Goal: Task Accomplishment & Management: Manage account settings

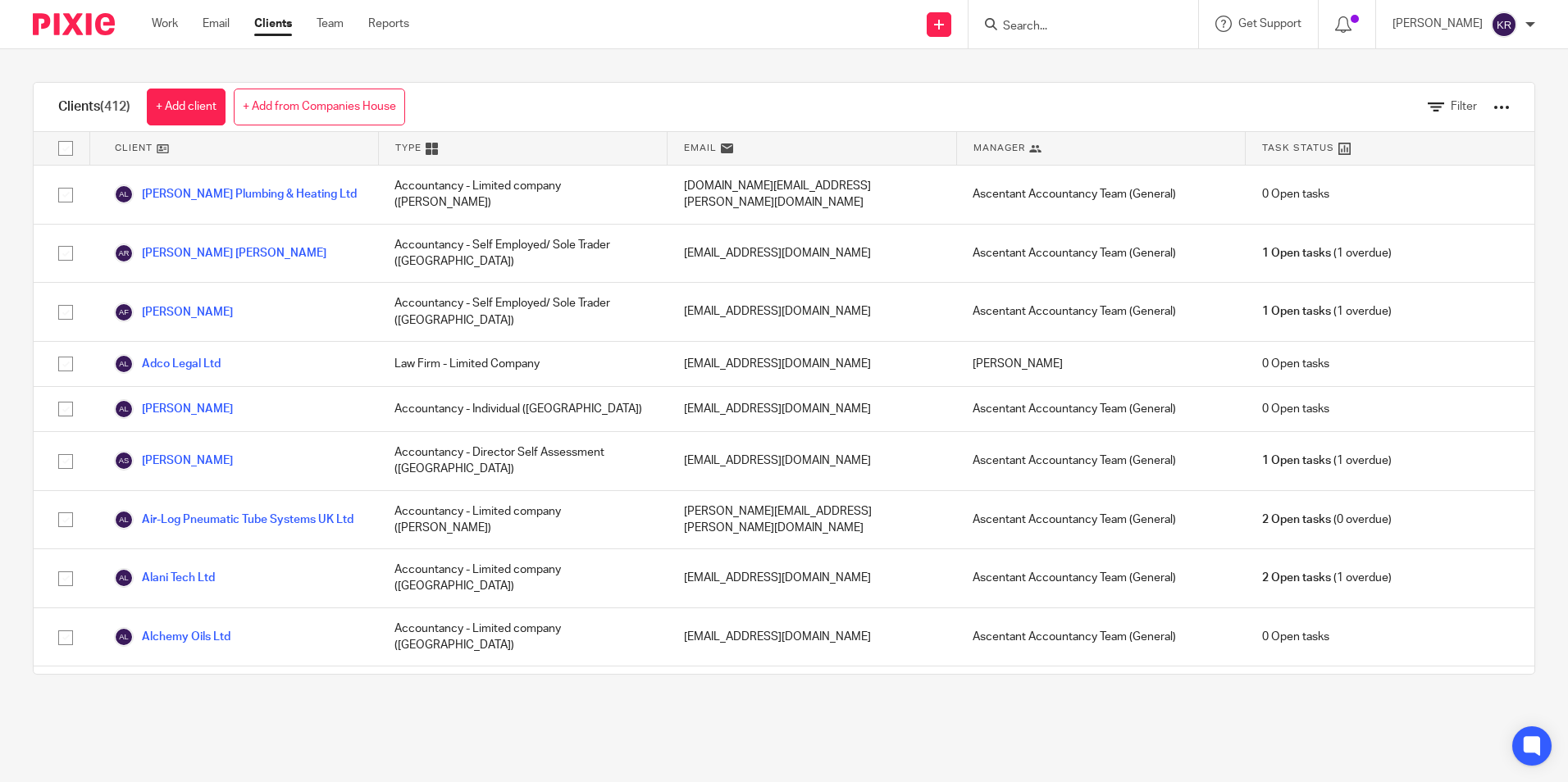
click at [1125, 28] on input "Search" at bounding box center [1076, 27] width 148 height 15
type input "Motor Summit"
click button "submit" at bounding box center [0, 0] width 0 height 0
click at [1129, 66] on link at bounding box center [1137, 71] width 277 height 38
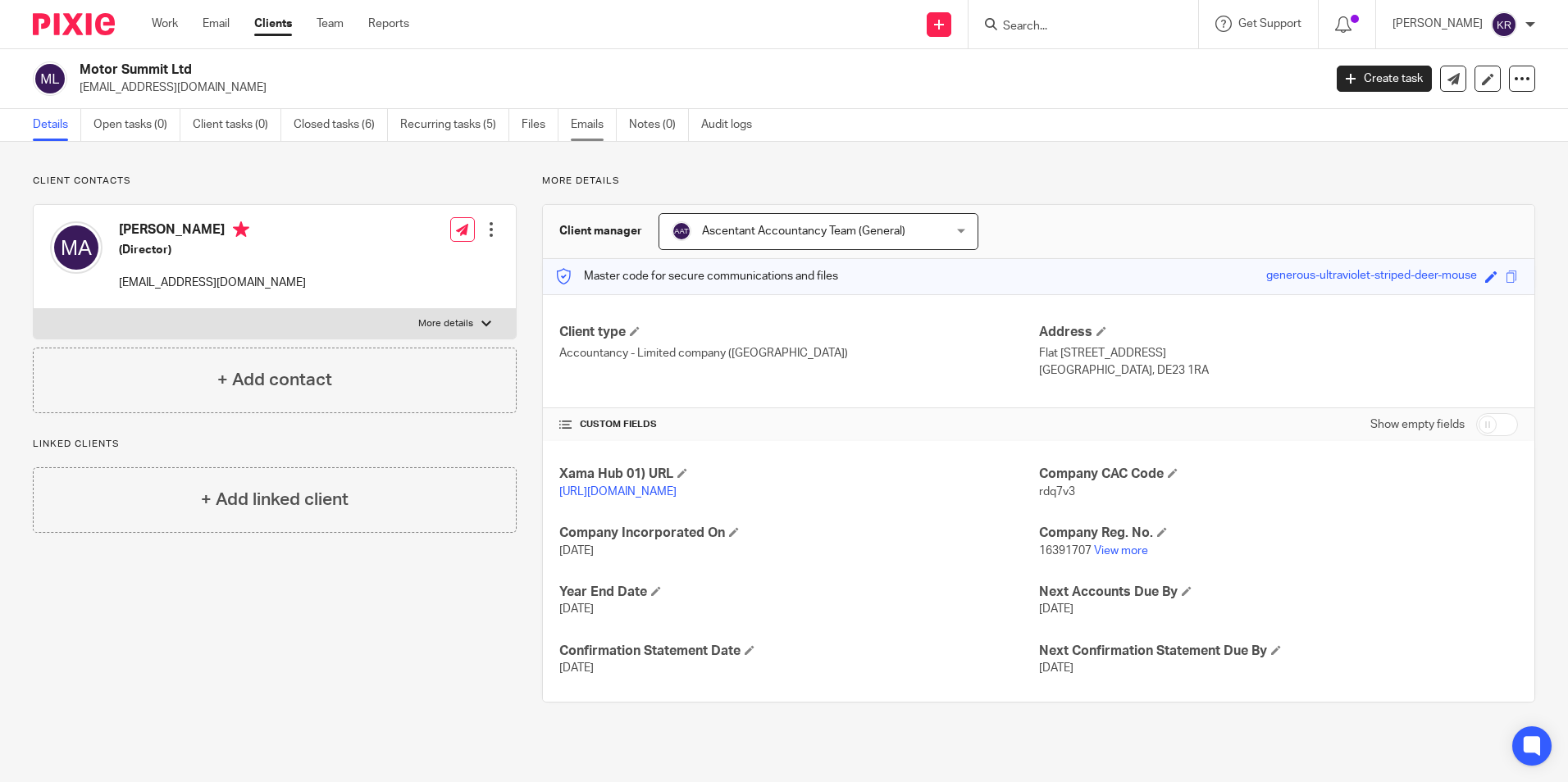
click at [581, 125] on link "Emails" at bounding box center [593, 125] width 46 height 32
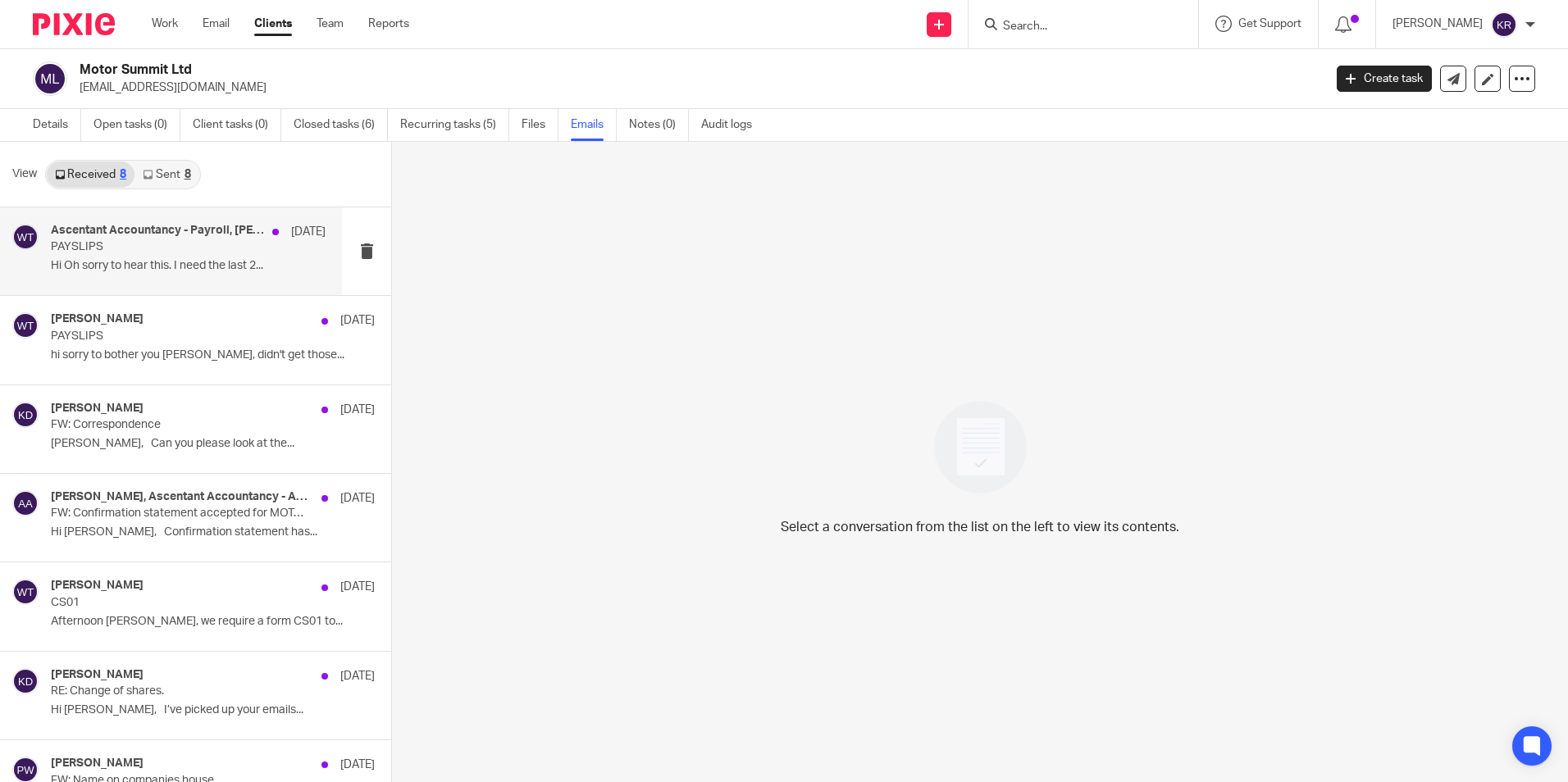
click at [182, 262] on p "Hi Oh sorry to hear this. I need the last 2..." at bounding box center [189, 265] width 275 height 14
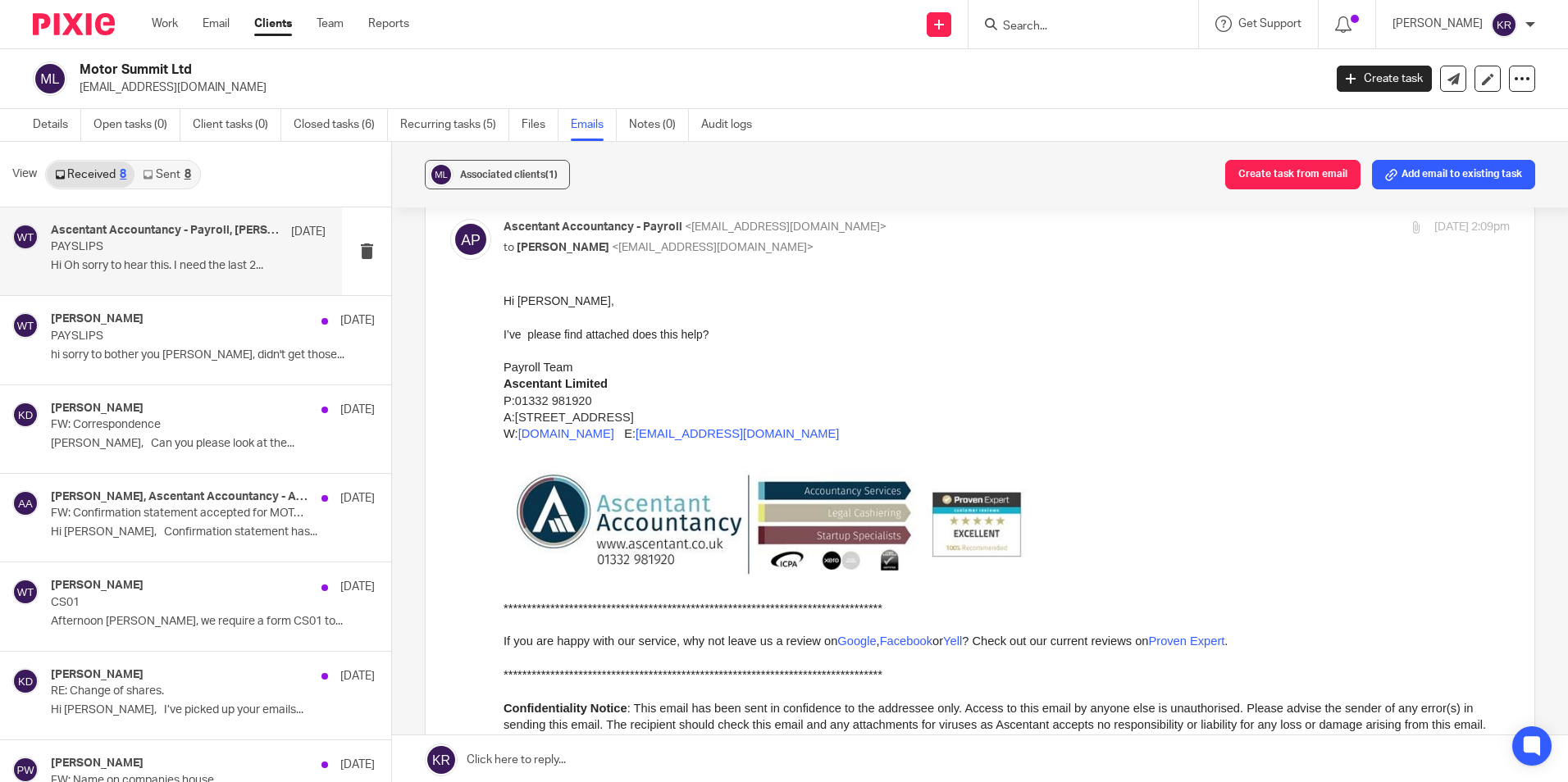
click at [255, 261] on p "Hi Oh sorry to hear this. I need the last 2..." at bounding box center [189, 265] width 275 height 14
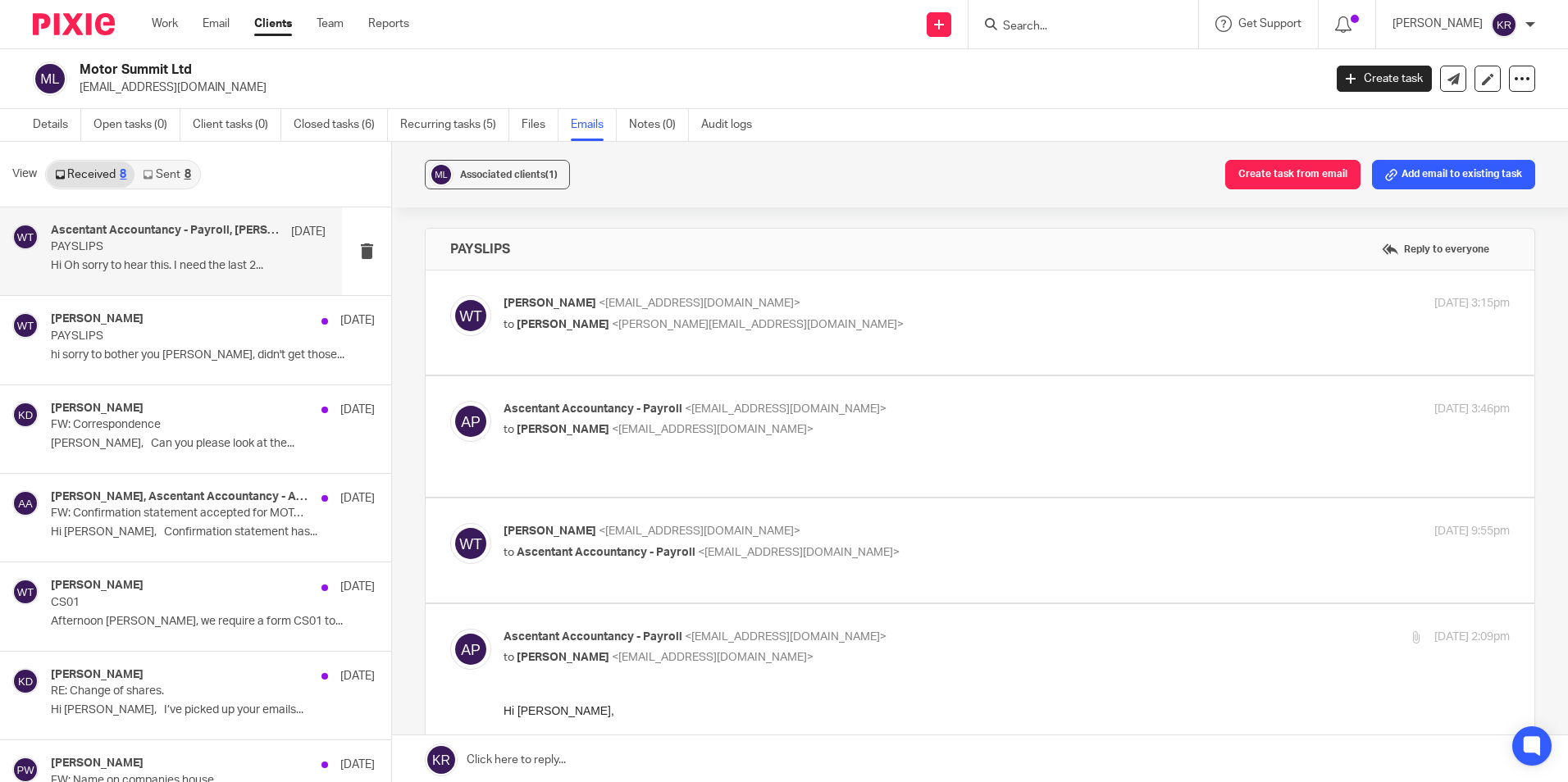
click at [686, 559] on p "to Ascentant Accountancy - Payroll <payroll@ascentant.co.uk>" at bounding box center [839, 554] width 671 height 17
checkbox input "true"
click at [672, 467] on div "Ascentant Accountancy - Payroll <payroll@ascentant.co.uk> to waseem tassaddaq <…" at bounding box center [980, 436] width 1060 height 71
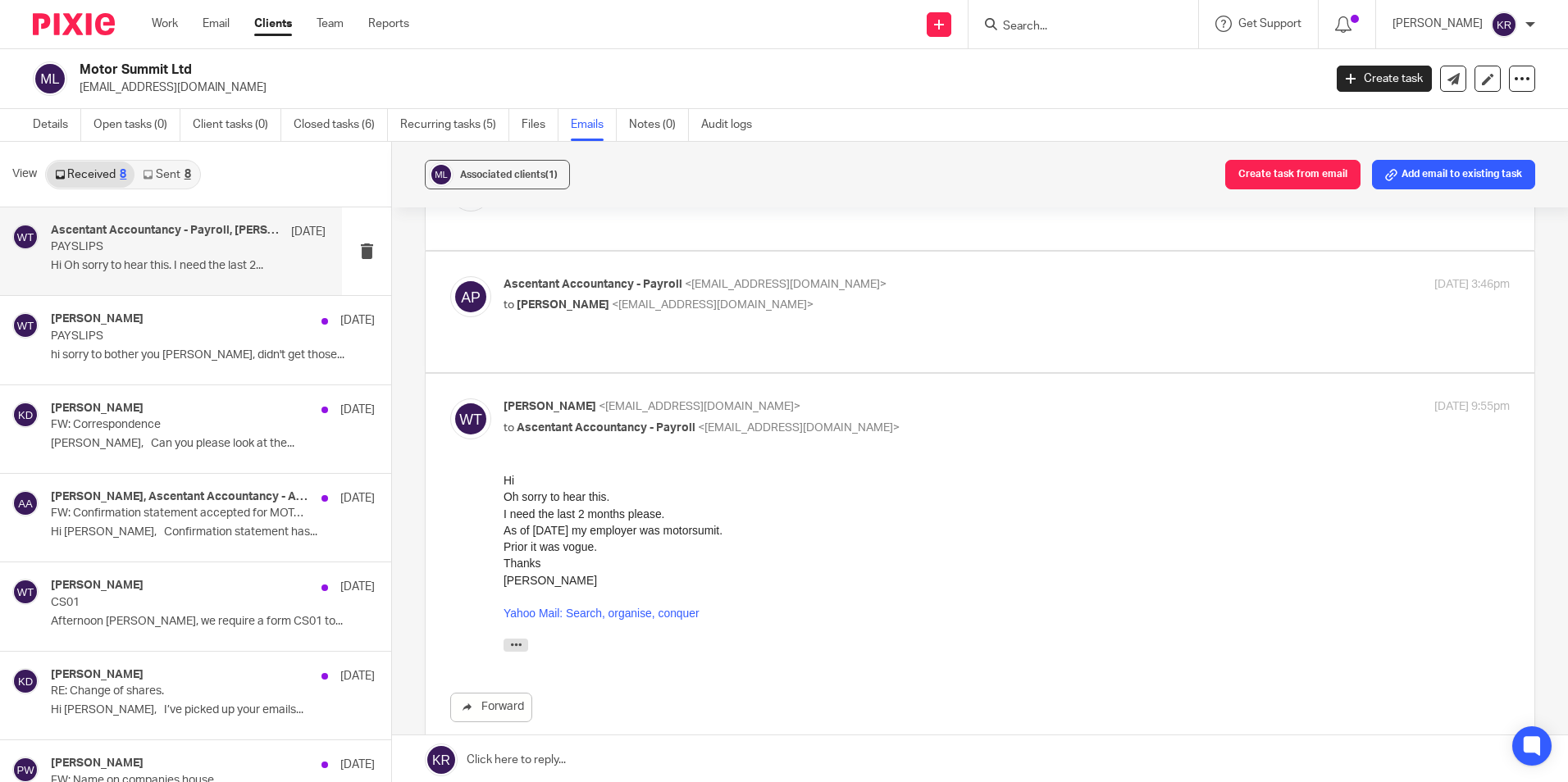
scroll to position [164, 0]
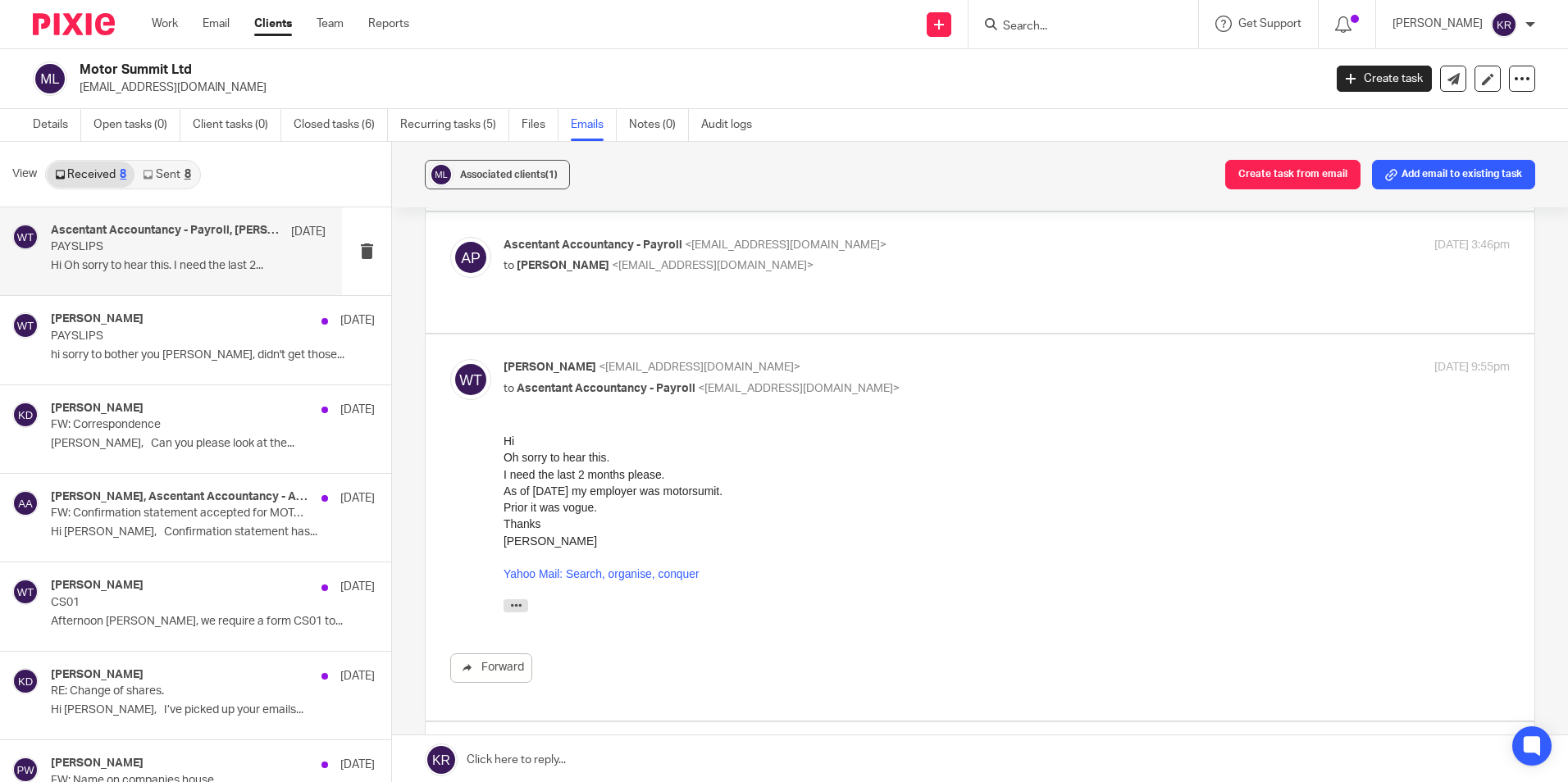
click at [585, 315] on label at bounding box center [980, 272] width 1109 height 120
click at [450, 237] on input "checkbox" at bounding box center [449, 236] width 1 height 1
checkbox input "true"
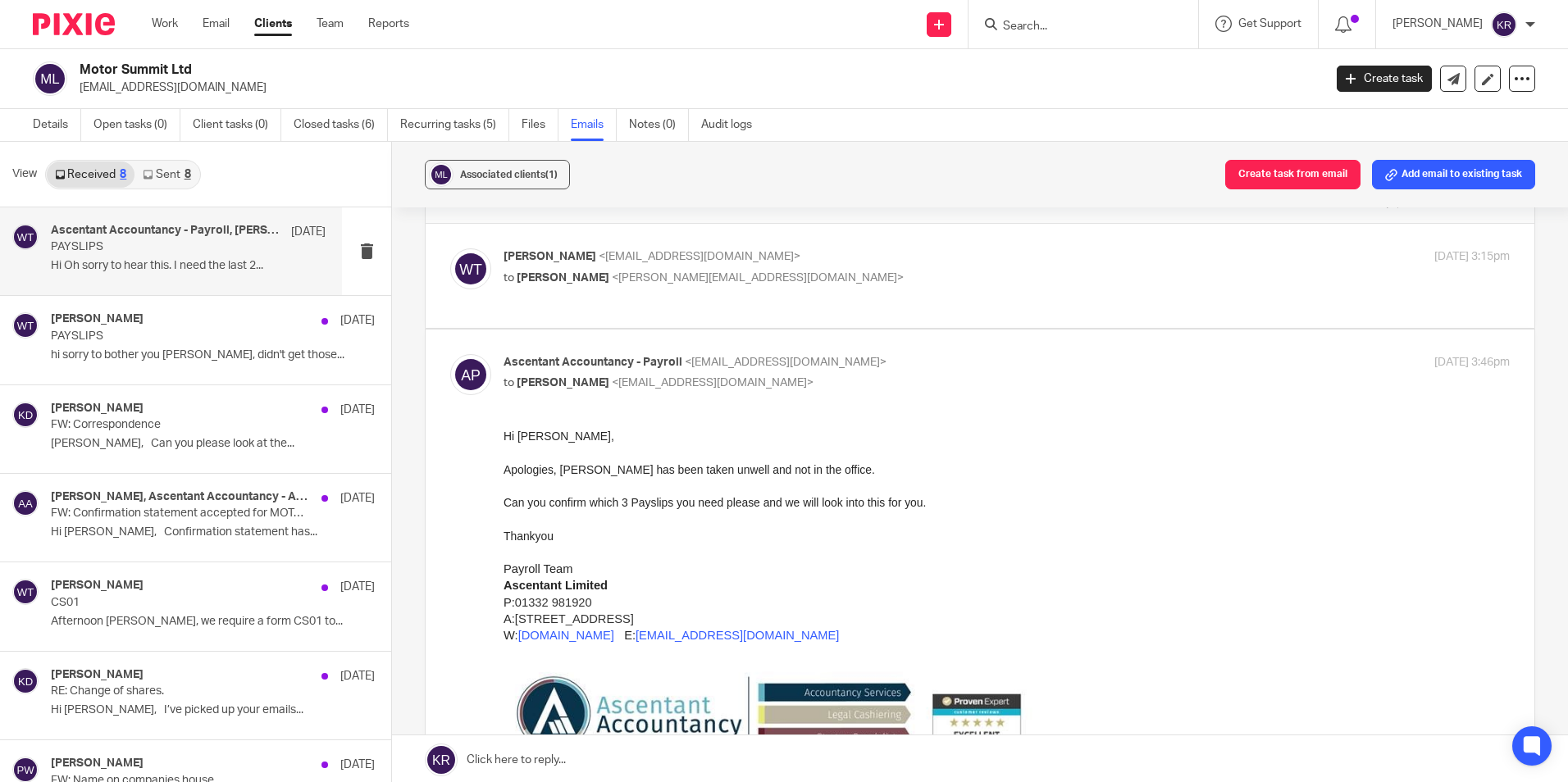
scroll to position [0, 0]
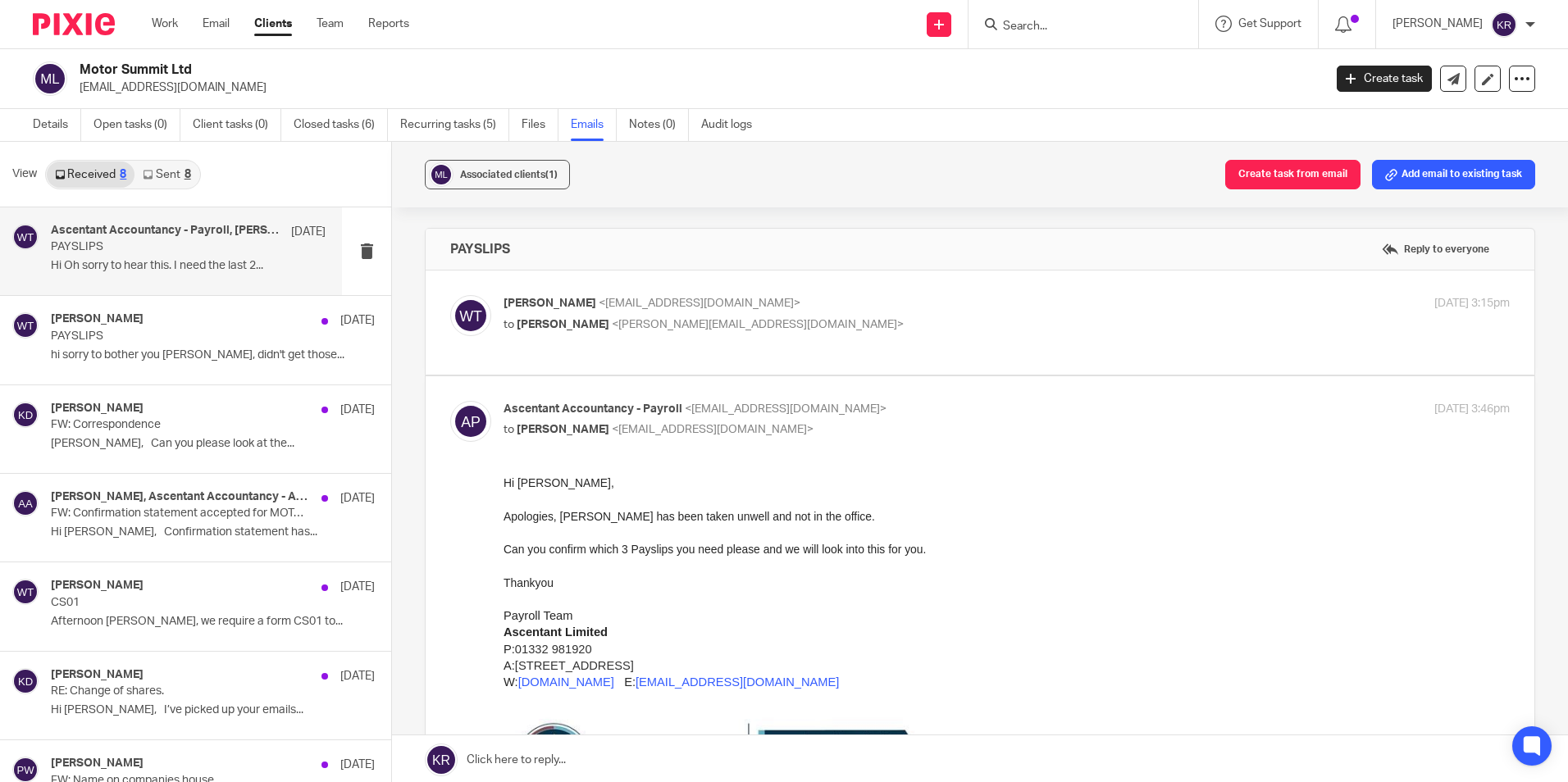
click at [629, 350] on div "waseem tassaddaq <wtassaddaq2007@yahoo.co.uk> to Paula White <paula.white@ascen…" at bounding box center [980, 322] width 1060 height 55
click at [615, 359] on label at bounding box center [980, 323] width 1109 height 104
click at [450, 295] on input "checkbox" at bounding box center [449, 295] width 1 height 1
checkbox input "true"
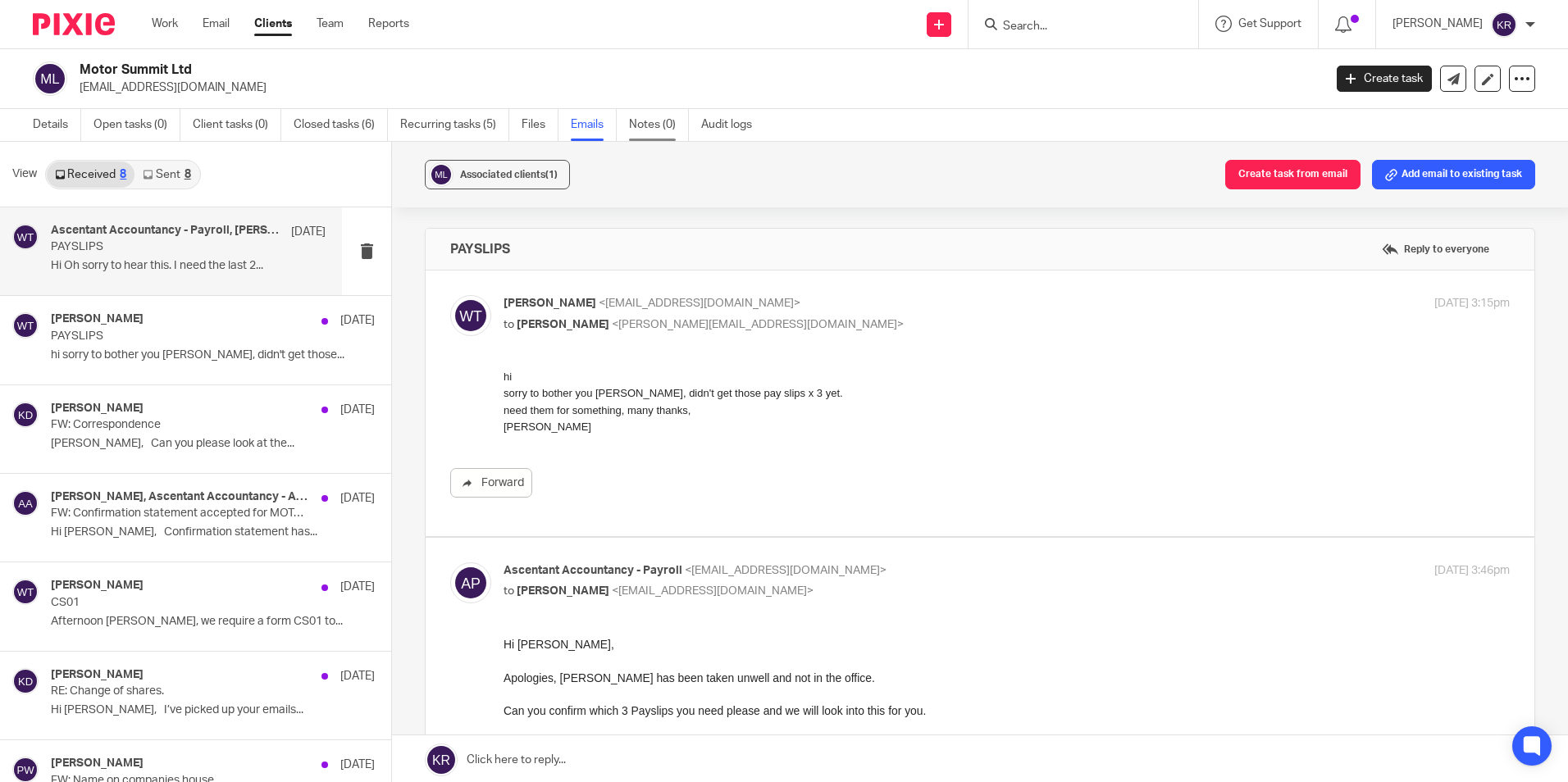
click at [643, 127] on link "Notes (0)" at bounding box center [659, 125] width 60 height 32
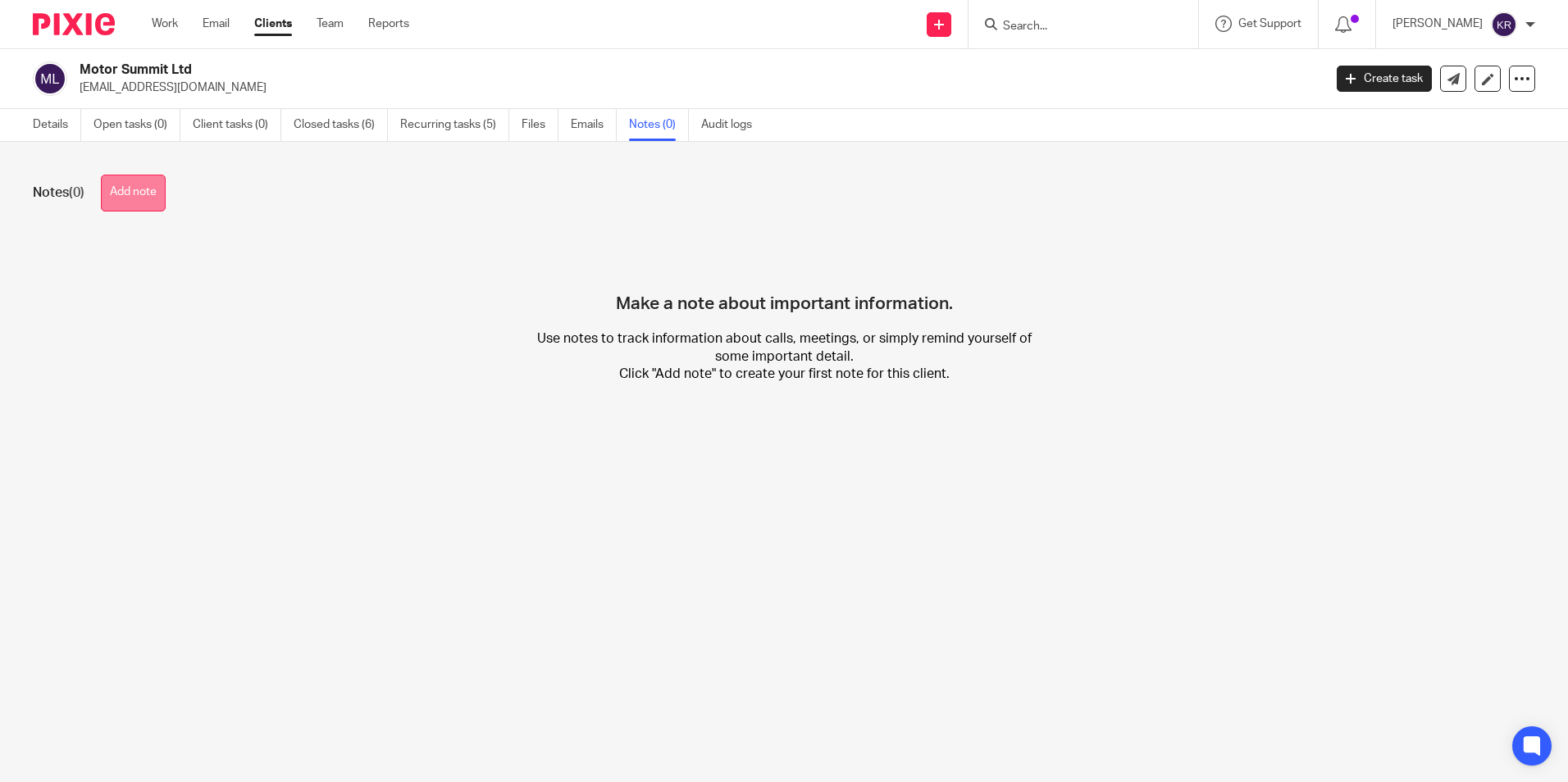
click at [126, 195] on button "Add note" at bounding box center [133, 192] width 64 height 37
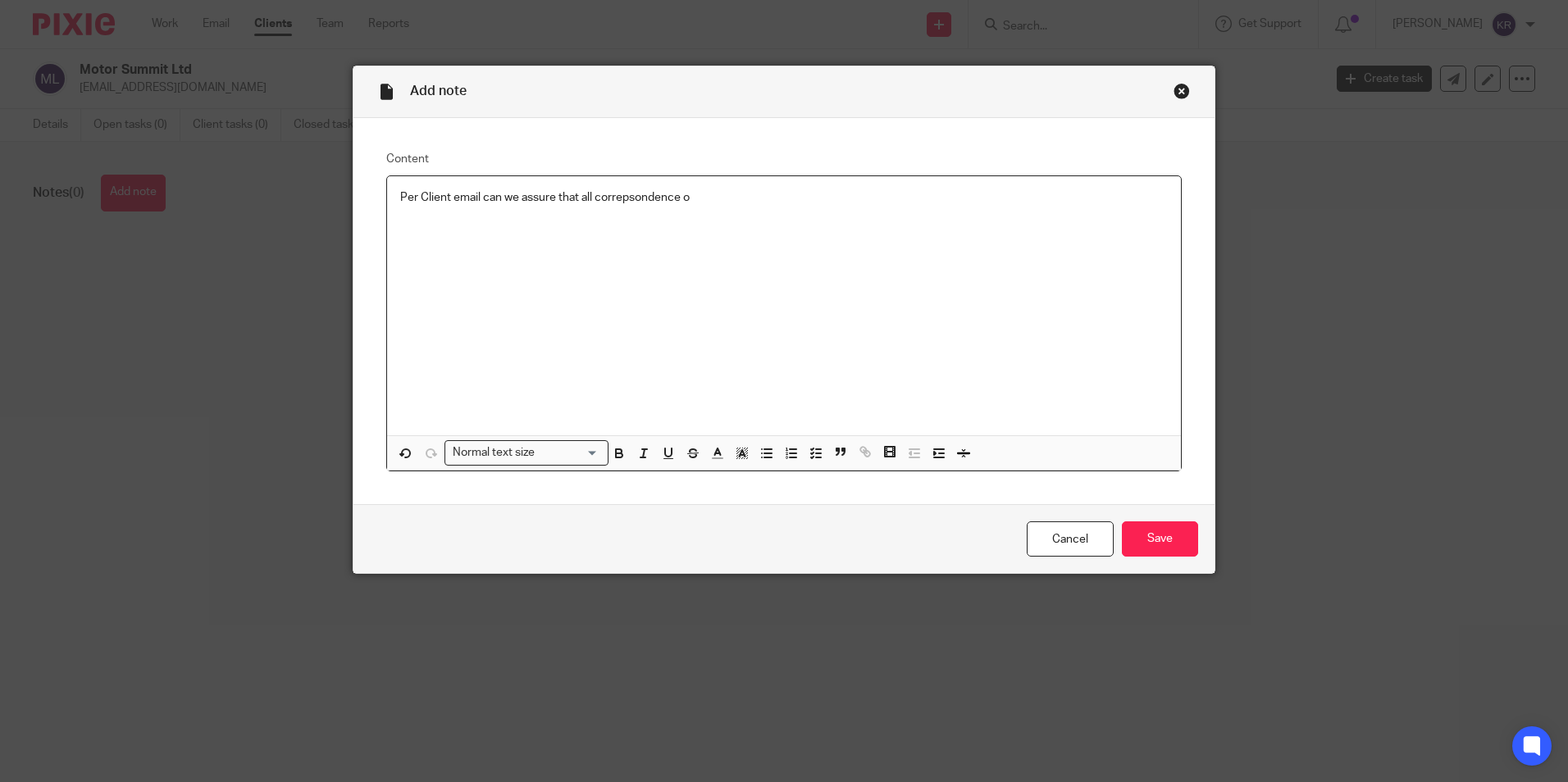
click at [613, 195] on p "Per Client email can we assure that all correpsondence o" at bounding box center [784, 197] width 768 height 16
click at [703, 203] on p "Per Client email can we assure that all correspondence o" at bounding box center [784, 197] width 768 height 16
click at [741, 199] on p "Per Client email can we assure that all correspondence only goes to [EMAIL_ADDR…" at bounding box center [784, 197] width 768 height 16
click at [744, 197] on p "Per Client email can we assure that all correspondence only goes to maziz992982…" at bounding box center [784, 197] width 768 height 16
click at [538, 216] on p "[EMAIL_ADDRESS][DOMAIN_NAME]" at bounding box center [784, 213] width 768 height 16
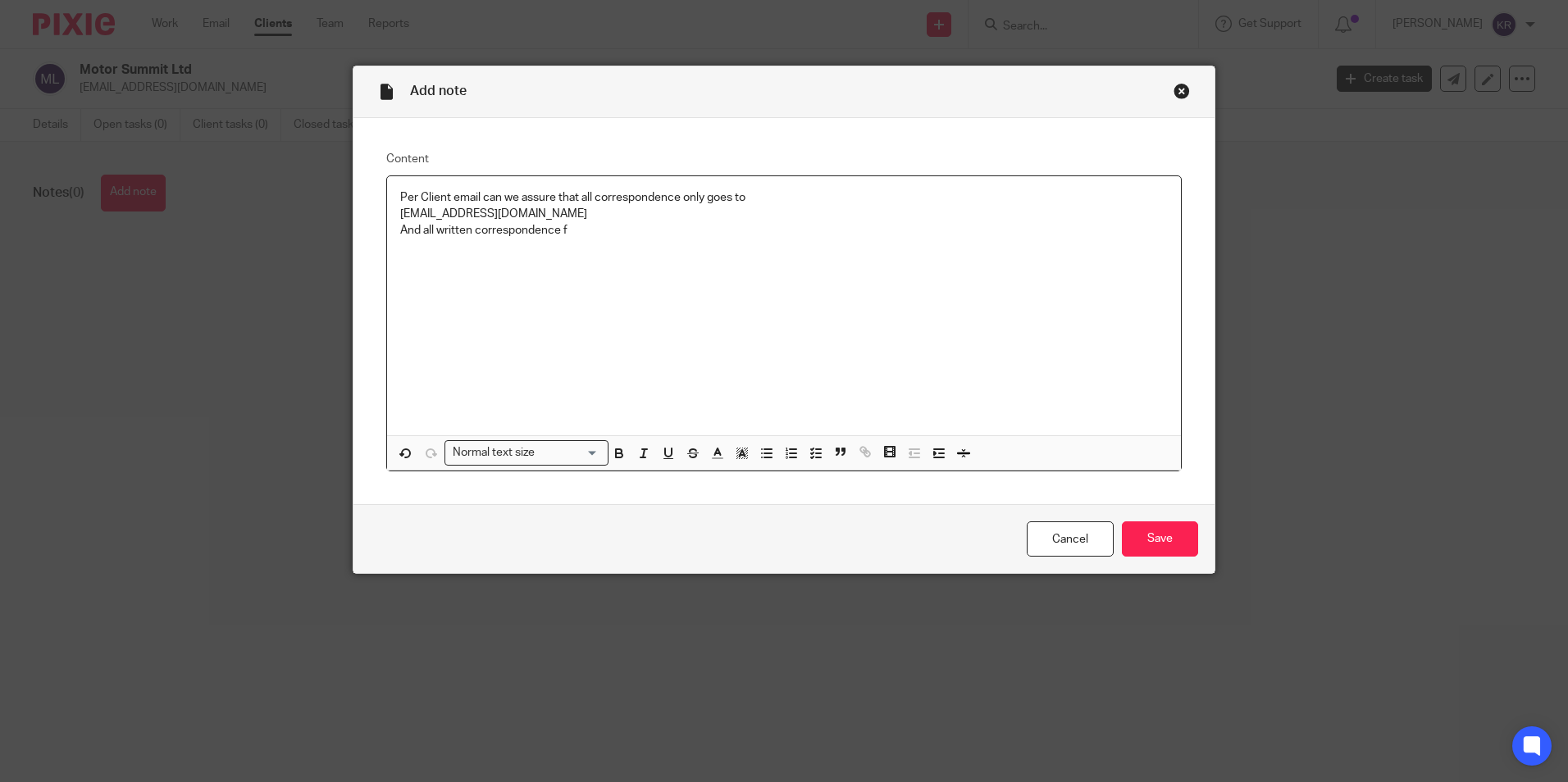
click at [568, 234] on p "And all written correspondence f" at bounding box center [784, 229] width 768 height 16
click at [400, 227] on p "And all written correspondence is sent to" at bounding box center [784, 229] width 768 height 16
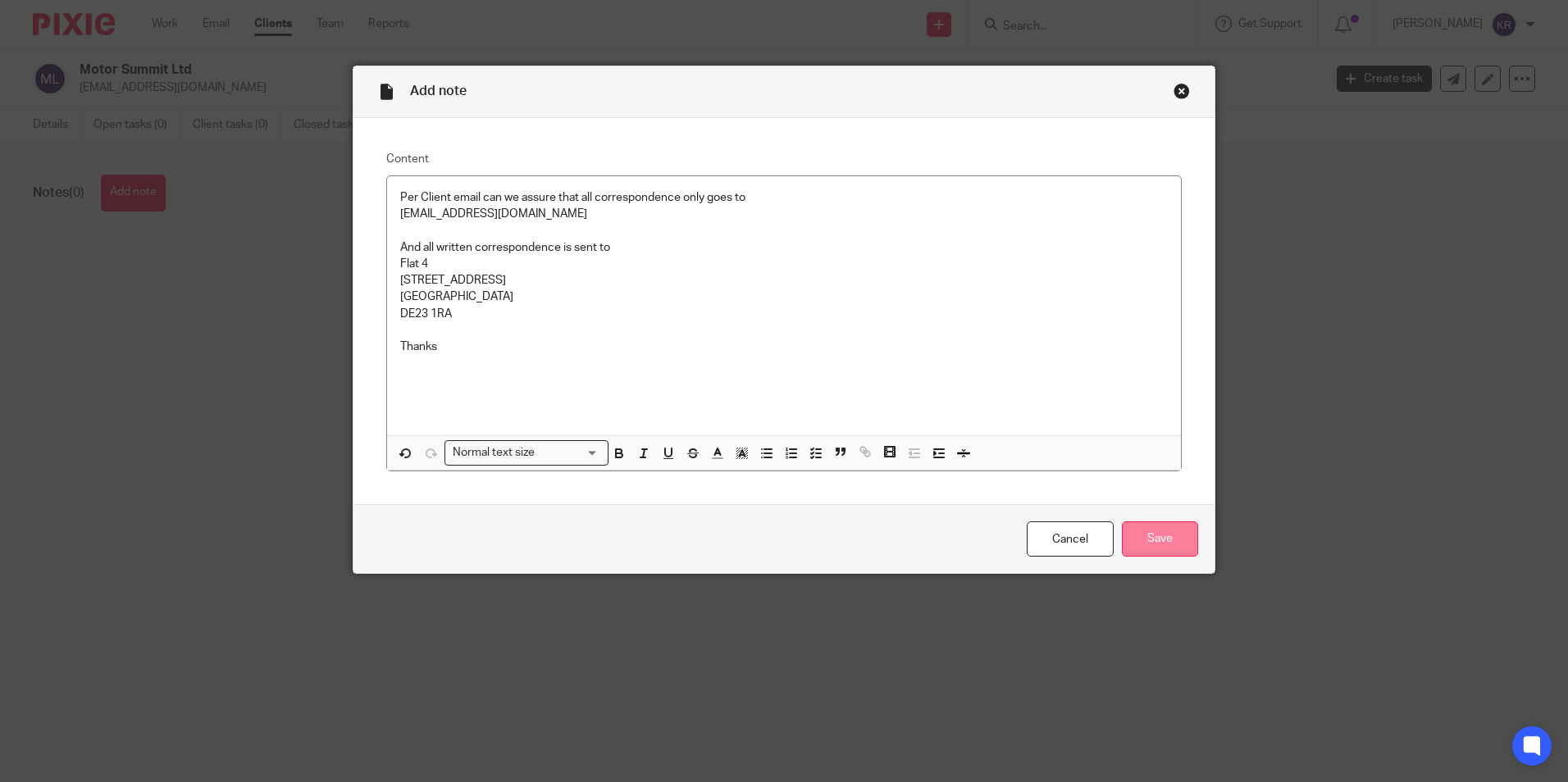
click at [1131, 534] on input "Save" at bounding box center [1160, 538] width 76 height 35
